Goal: Transaction & Acquisition: Book appointment/travel/reservation

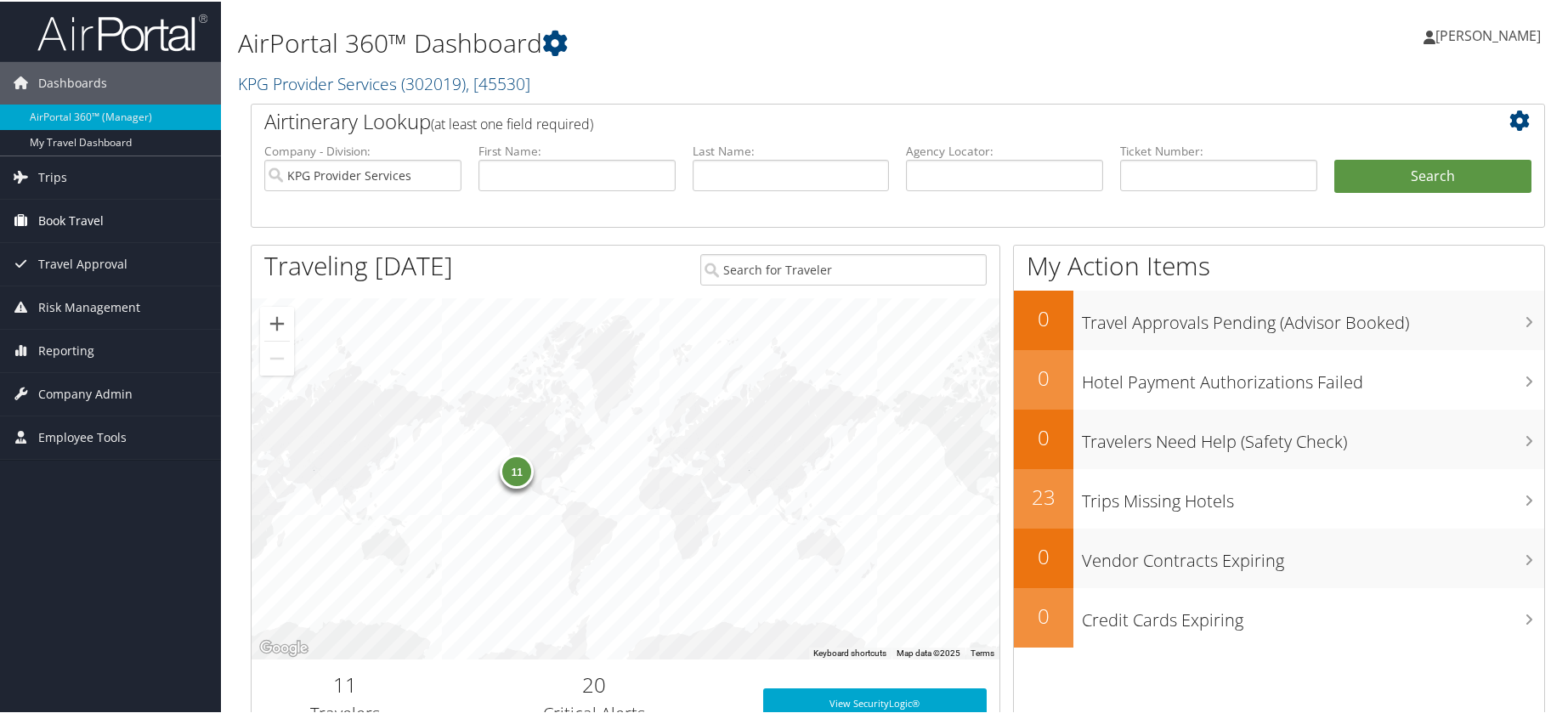
click at [114, 218] on link "Book Travel" at bounding box center [111, 219] width 221 height 43
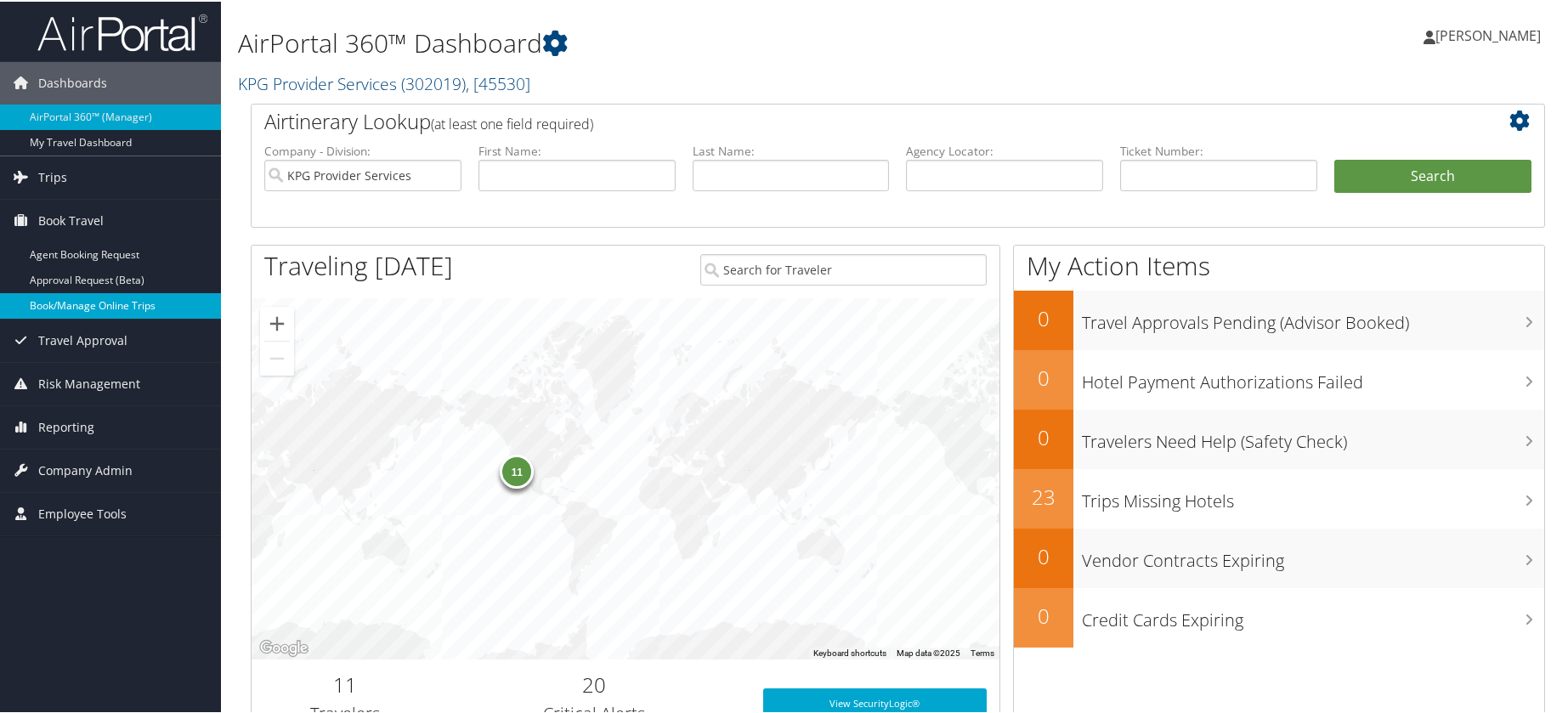
click at [153, 307] on link "Book/Manage Online Trips" at bounding box center [111, 304] width 221 height 26
